Goal: Leave review/rating: Leave review/rating

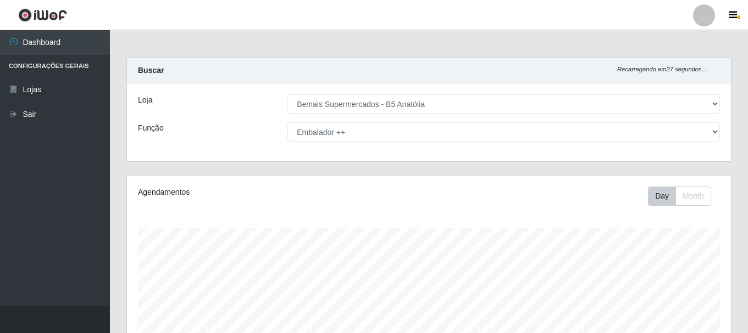
select select "405"
click at [353, 131] on select "[Selecione...] ASG ASG + ASG ++ Auxiliar de Estacionamento Auxiliar de Estacion…" at bounding box center [503, 132] width 432 height 19
select select "82"
click at [287, 123] on select "[Selecione...] ASG ASG + ASG ++ Auxiliar de Estacionamento Auxiliar de Estacion…" at bounding box center [503, 132] width 432 height 19
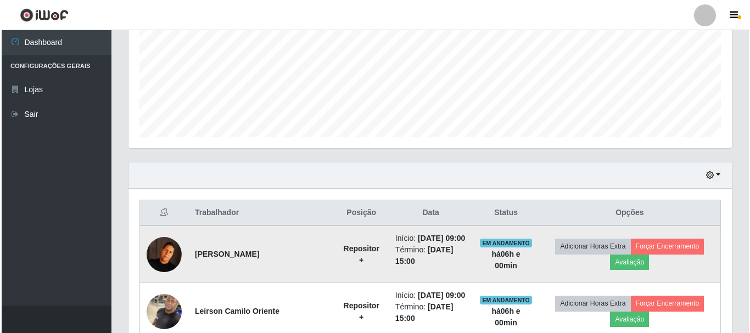
scroll to position [420, 0]
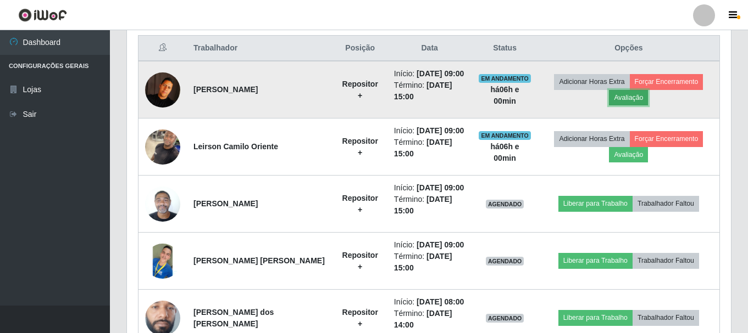
click at [636, 97] on button "Avaliação" at bounding box center [628, 97] width 39 height 15
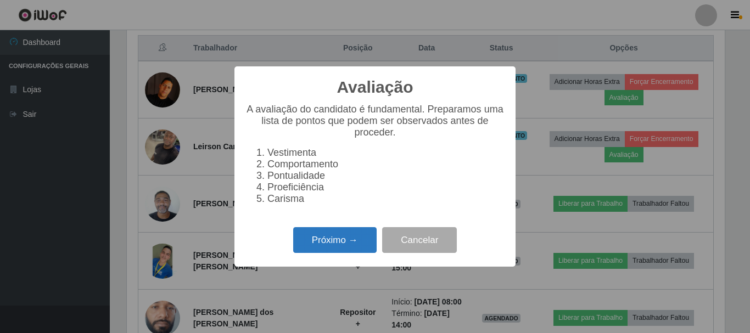
click at [303, 240] on button "Próximo →" at bounding box center [335, 240] width 84 height 26
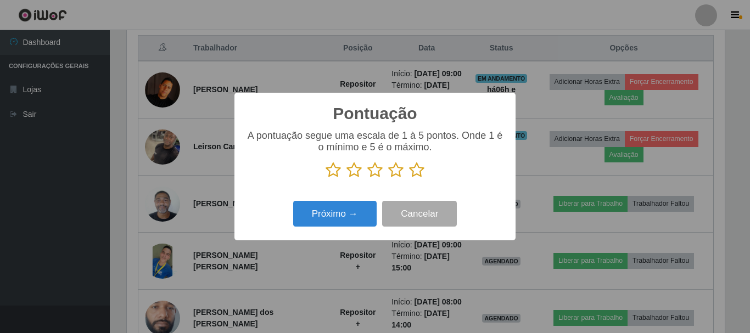
scroll to position [549119, 548749]
click at [414, 170] on icon at bounding box center [416, 170] width 15 height 16
click at [409, 179] on input "radio" at bounding box center [409, 179] width 0 height 0
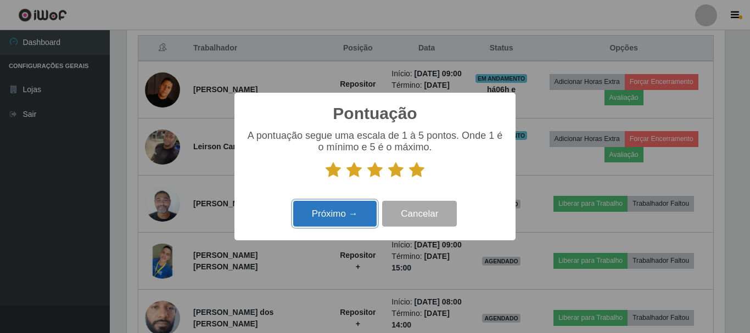
click at [329, 207] on button "Próximo →" at bounding box center [335, 214] width 84 height 26
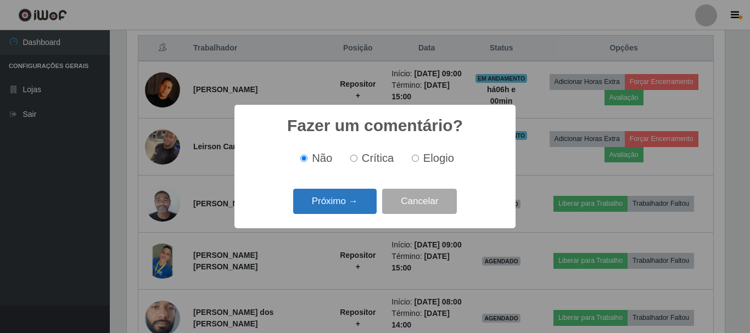
click at [330, 207] on button "Próximo →" at bounding box center [335, 202] width 84 height 26
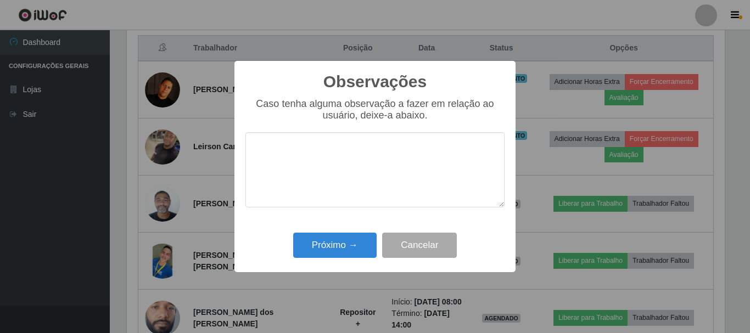
drag, startPoint x: 330, startPoint y: 207, endPoint x: 333, endPoint y: 219, distance: 11.9
click at [331, 208] on textarea at bounding box center [375, 169] width 259 height 75
click at [338, 237] on button "Próximo →" at bounding box center [335, 246] width 84 height 26
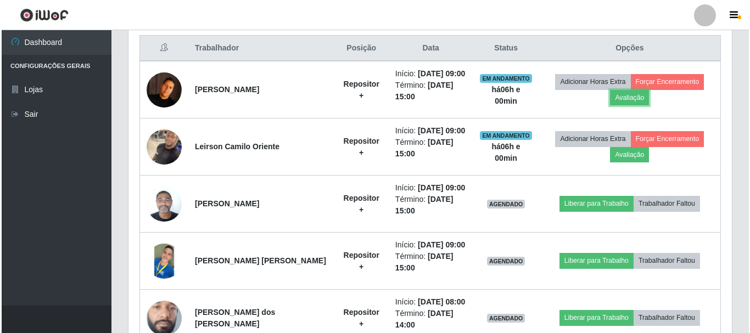
scroll to position [228, 604]
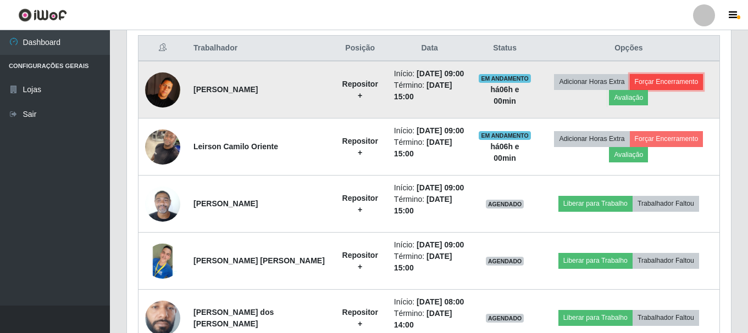
click at [652, 83] on button "Forçar Encerramento" at bounding box center [667, 81] width 74 height 15
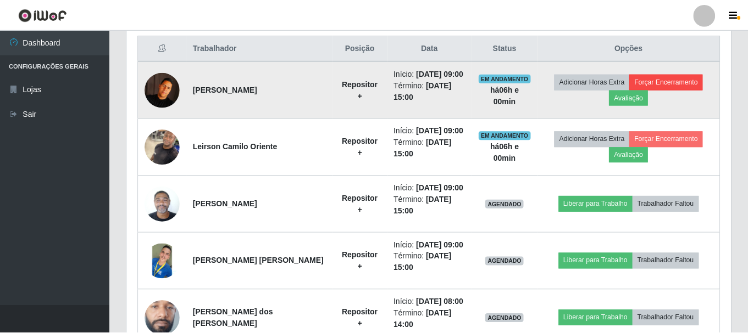
scroll to position [228, 598]
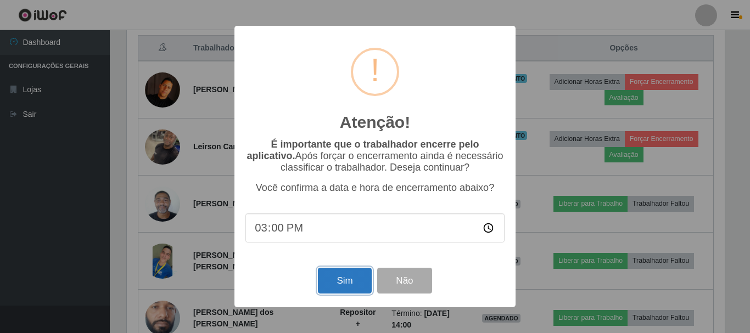
click at [337, 287] on button "Sim" at bounding box center [344, 281] width 53 height 26
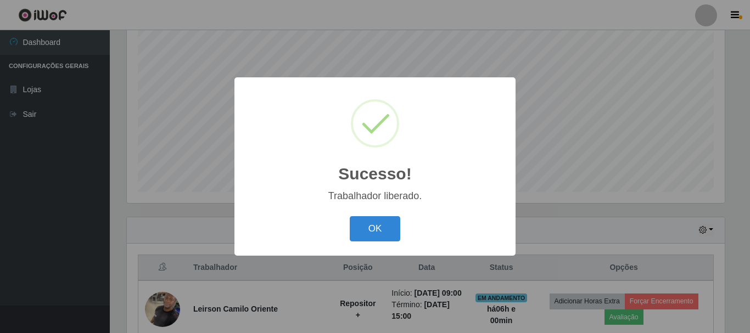
click at [350, 216] on button "OK" at bounding box center [375, 229] width 51 height 26
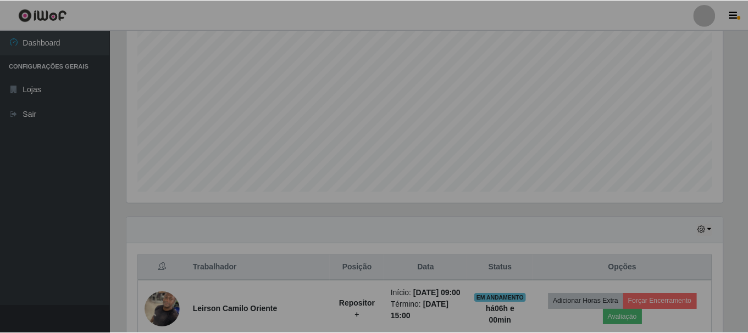
scroll to position [228, 604]
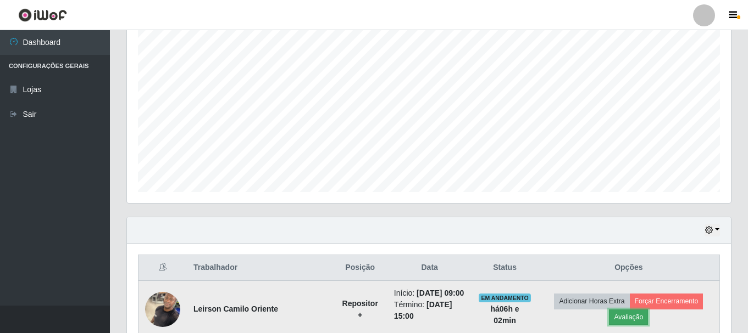
click at [640, 319] on button "Avaliação" at bounding box center [628, 317] width 39 height 15
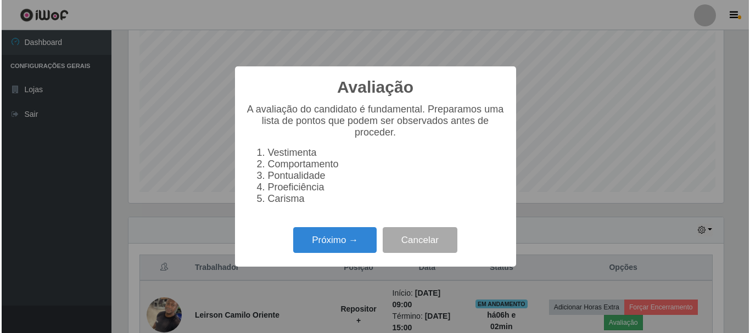
scroll to position [228, 598]
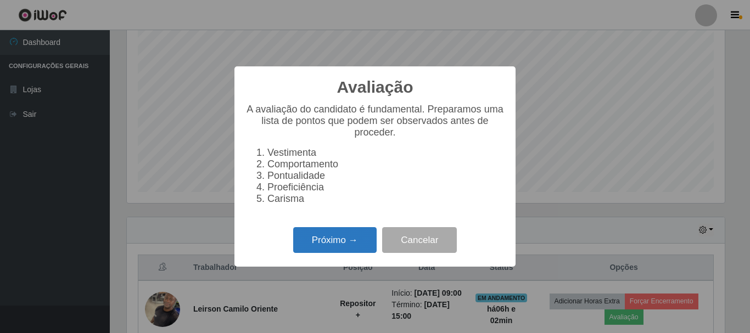
click at [371, 240] on button "Próximo →" at bounding box center [335, 240] width 84 height 26
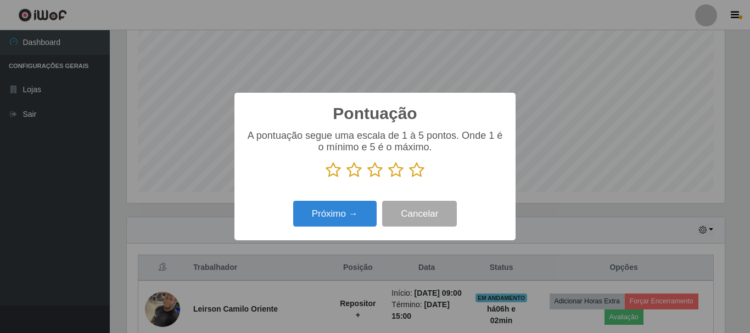
click at [413, 172] on icon at bounding box center [416, 170] width 15 height 16
click at [409, 179] on input "radio" at bounding box center [409, 179] width 0 height 0
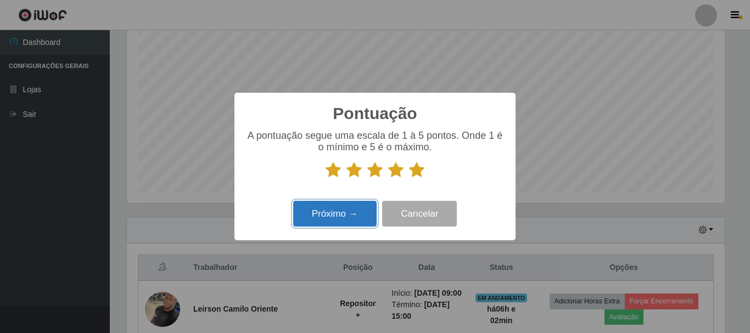
click at [360, 213] on button "Próximo →" at bounding box center [335, 214] width 84 height 26
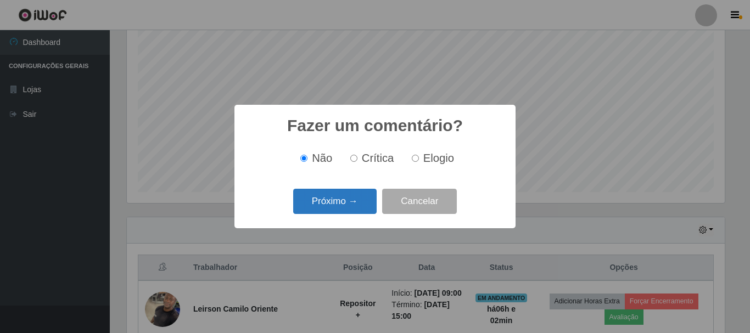
click at [361, 213] on button "Próximo →" at bounding box center [335, 202] width 84 height 26
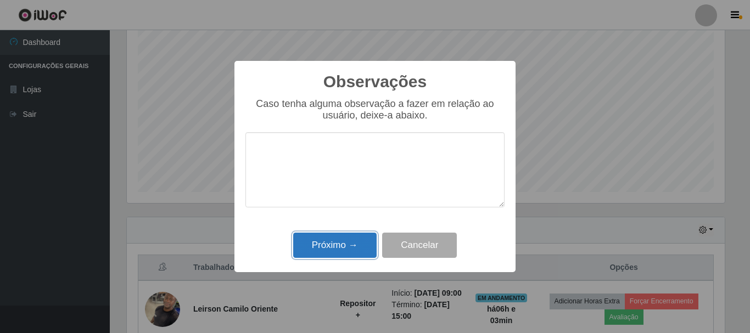
click at [352, 250] on button "Próximo →" at bounding box center [335, 246] width 84 height 26
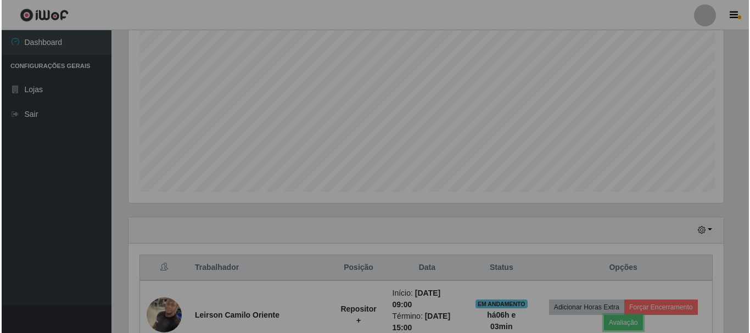
scroll to position [228, 604]
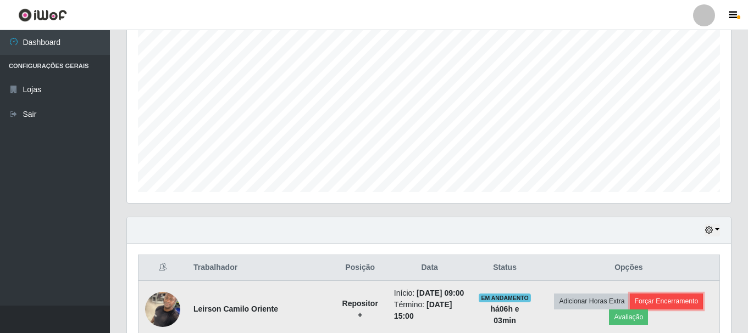
click at [671, 298] on button "Forçar Encerramento" at bounding box center [667, 301] width 74 height 15
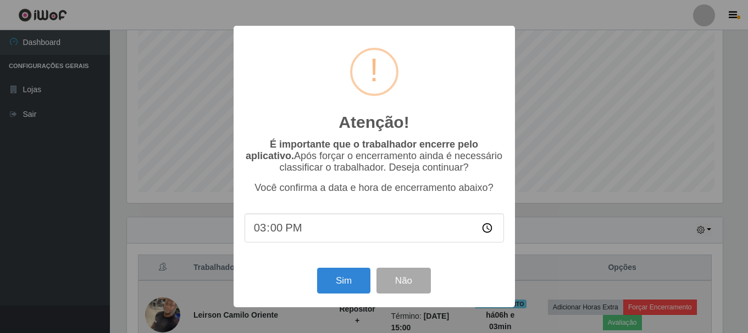
scroll to position [228, 598]
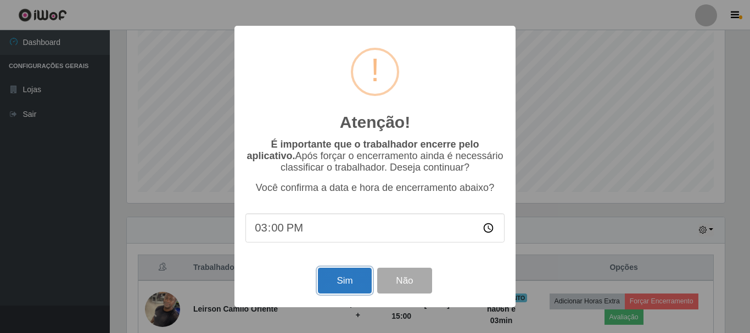
click at [360, 274] on button "Sim" at bounding box center [344, 281] width 53 height 26
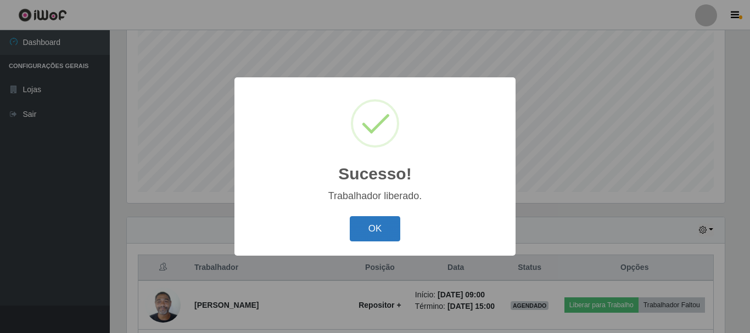
click at [385, 236] on button "OK" at bounding box center [375, 229] width 51 height 26
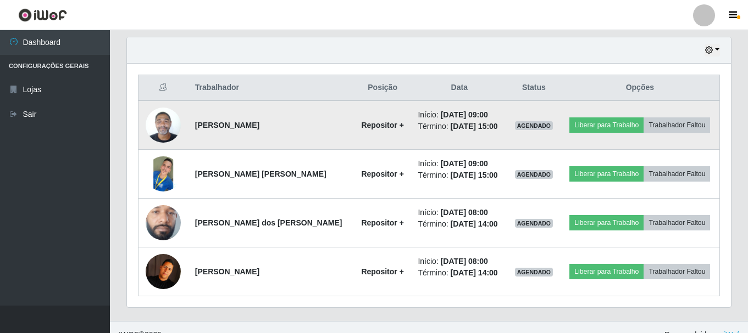
scroll to position [396, 0]
